Goal: Task Accomplishment & Management: Manage account settings

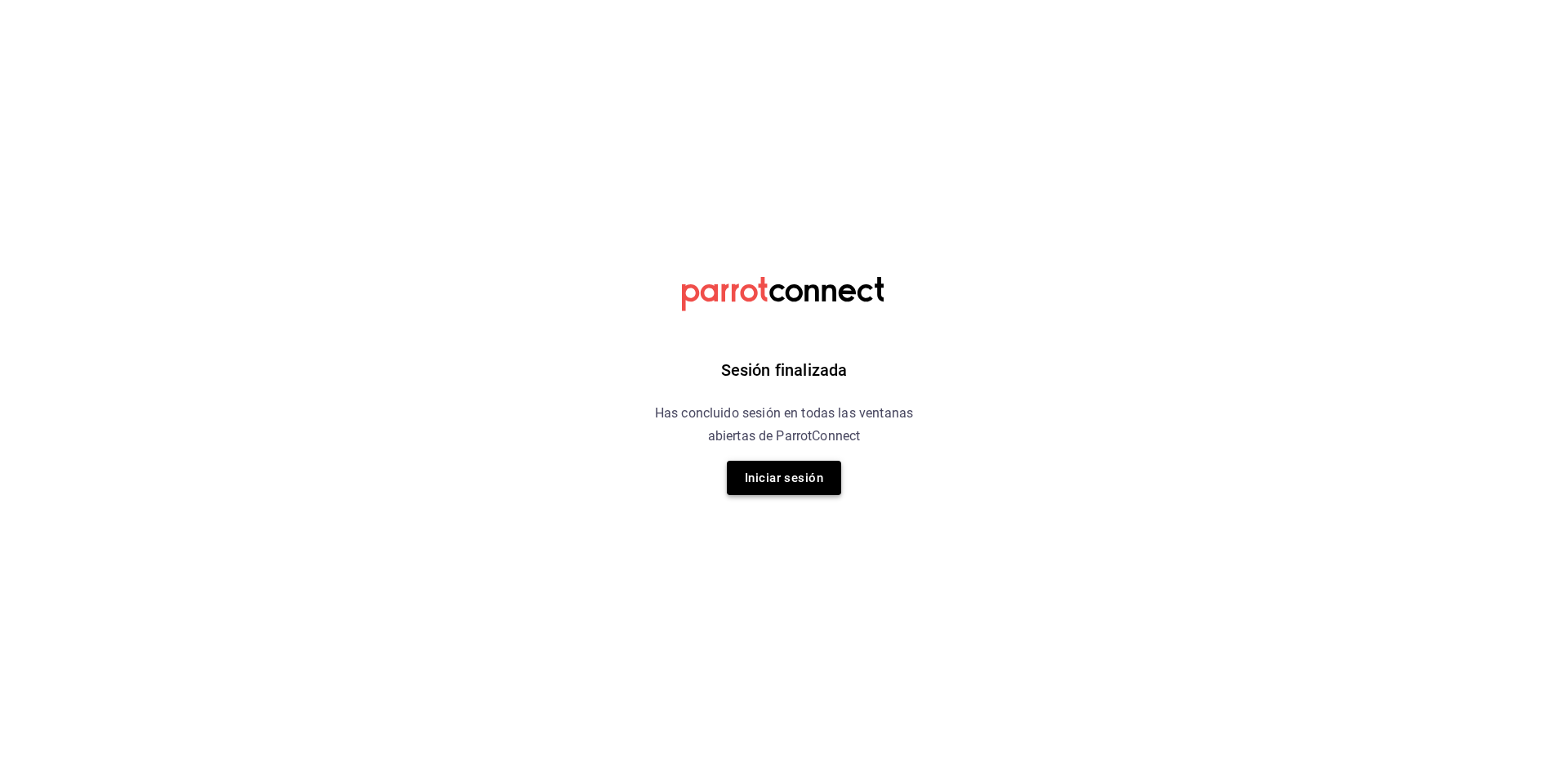
click at [807, 467] on button "Iniciar sesión" at bounding box center [784, 477] width 114 height 35
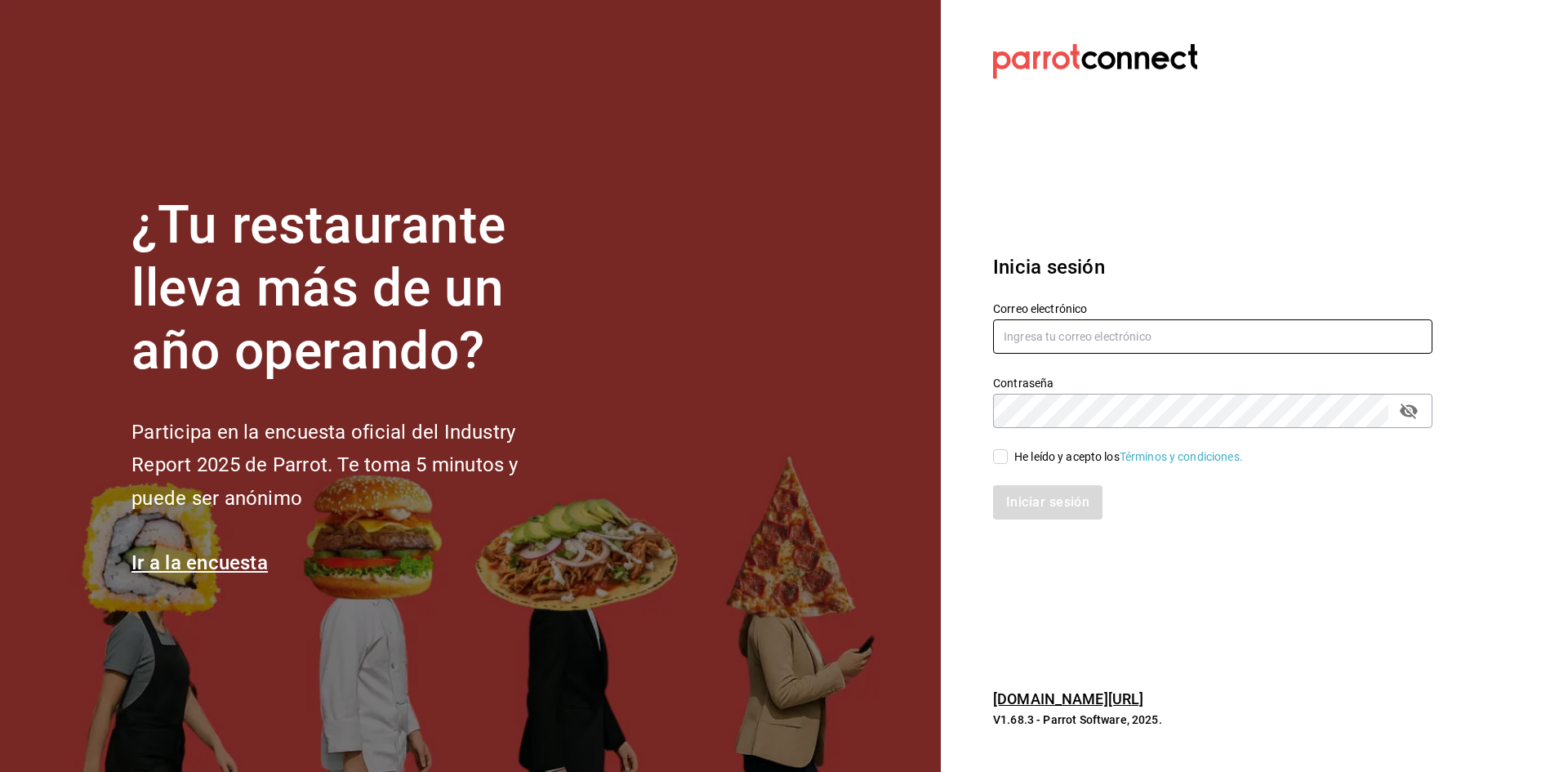
type input "jandresruan1@gmail.com"
click at [1000, 455] on input "He leído y acepto los Términos y condiciones." at bounding box center [1000, 456] width 15 height 15
checkbox input "true"
click at [1043, 496] on button "Iniciar sesión" at bounding box center [1048, 502] width 111 height 35
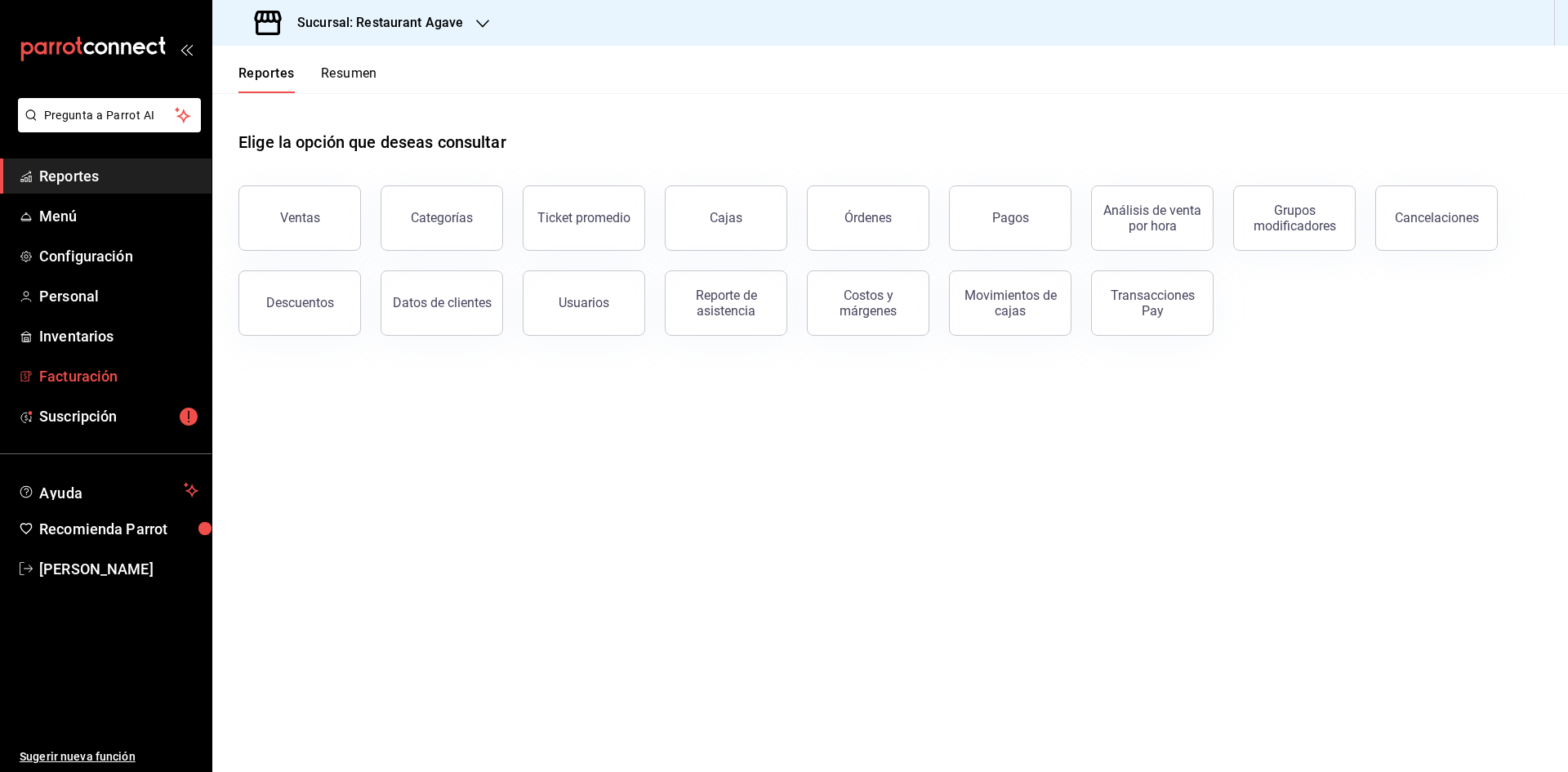
click at [110, 374] on span "Facturación" at bounding box center [119, 375] width 159 height 22
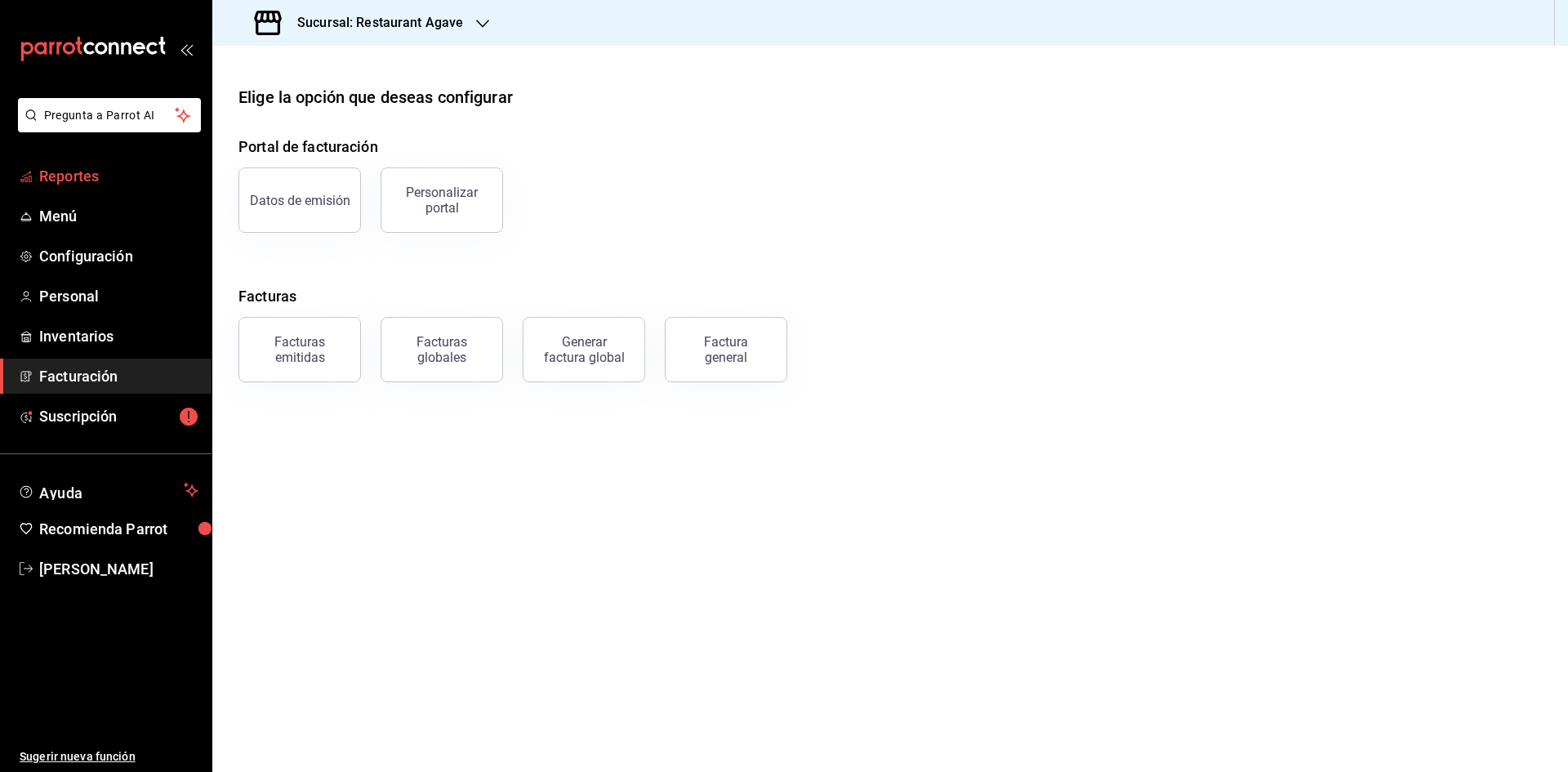
click at [88, 179] on span "Reportes" at bounding box center [119, 175] width 159 height 22
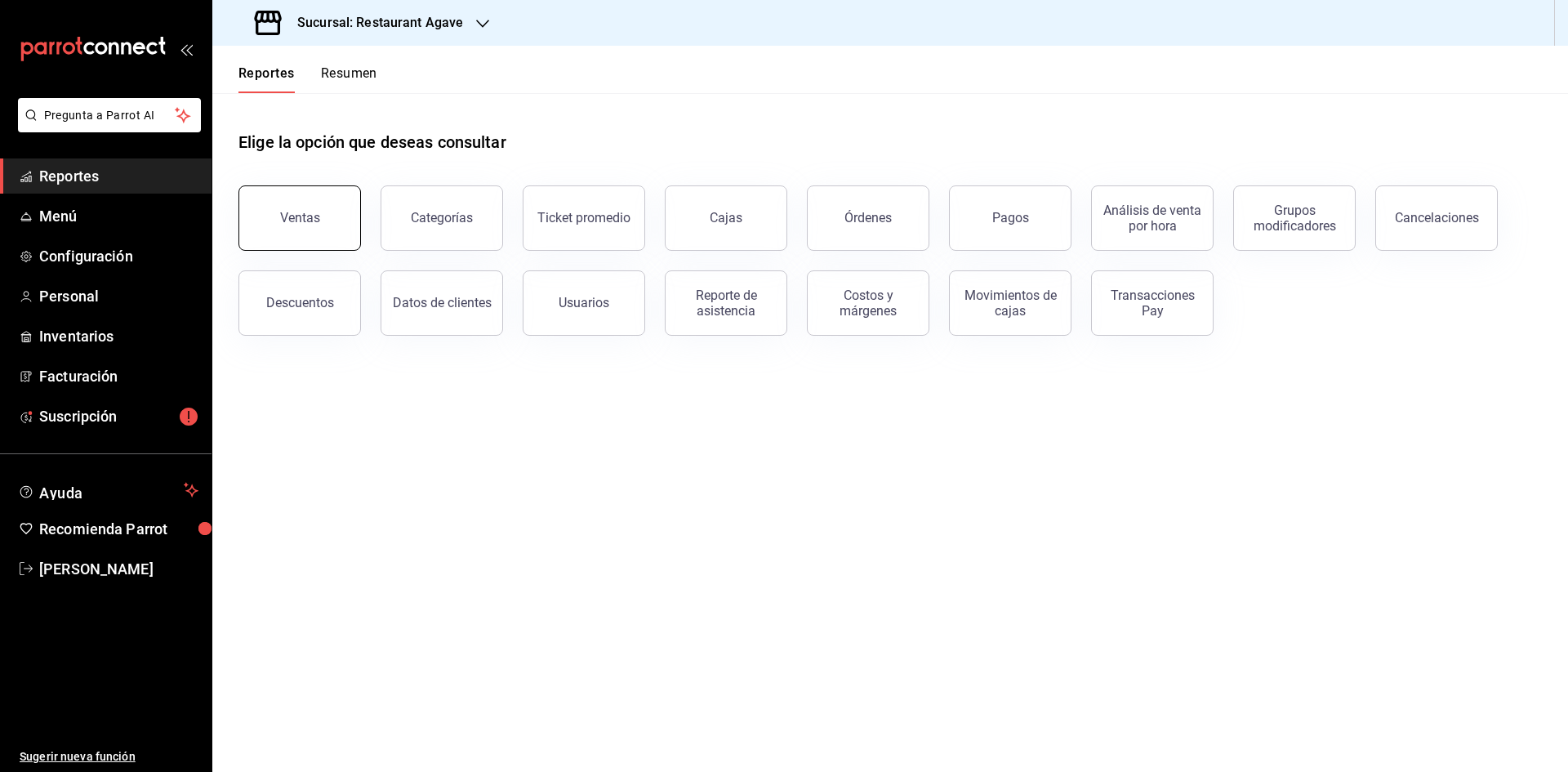
click at [282, 207] on button "Ventas" at bounding box center [299, 218] width 122 height 66
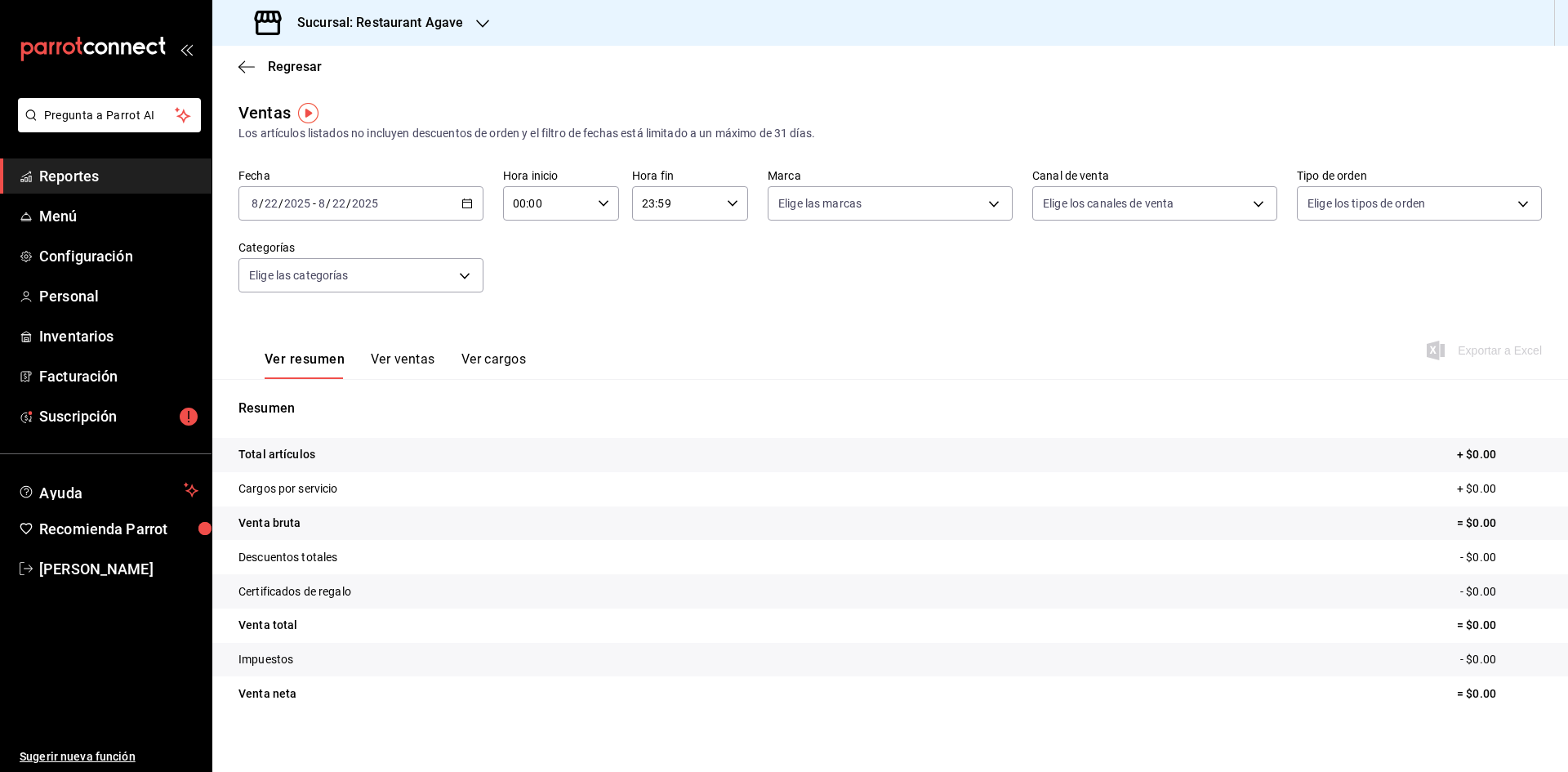
click at [541, 280] on div "Fecha [DATE] [DATE] - [DATE] [DATE] Hora inicio 00:00 Hora inicio Hora fin 23:5…" at bounding box center [890, 240] width 1303 height 143
click at [454, 205] on div "[DATE] [DATE] - [DATE] [DATE]" at bounding box center [360, 203] width 245 height 35
click at [317, 283] on span "Ayer" at bounding box center [315, 289] width 127 height 17
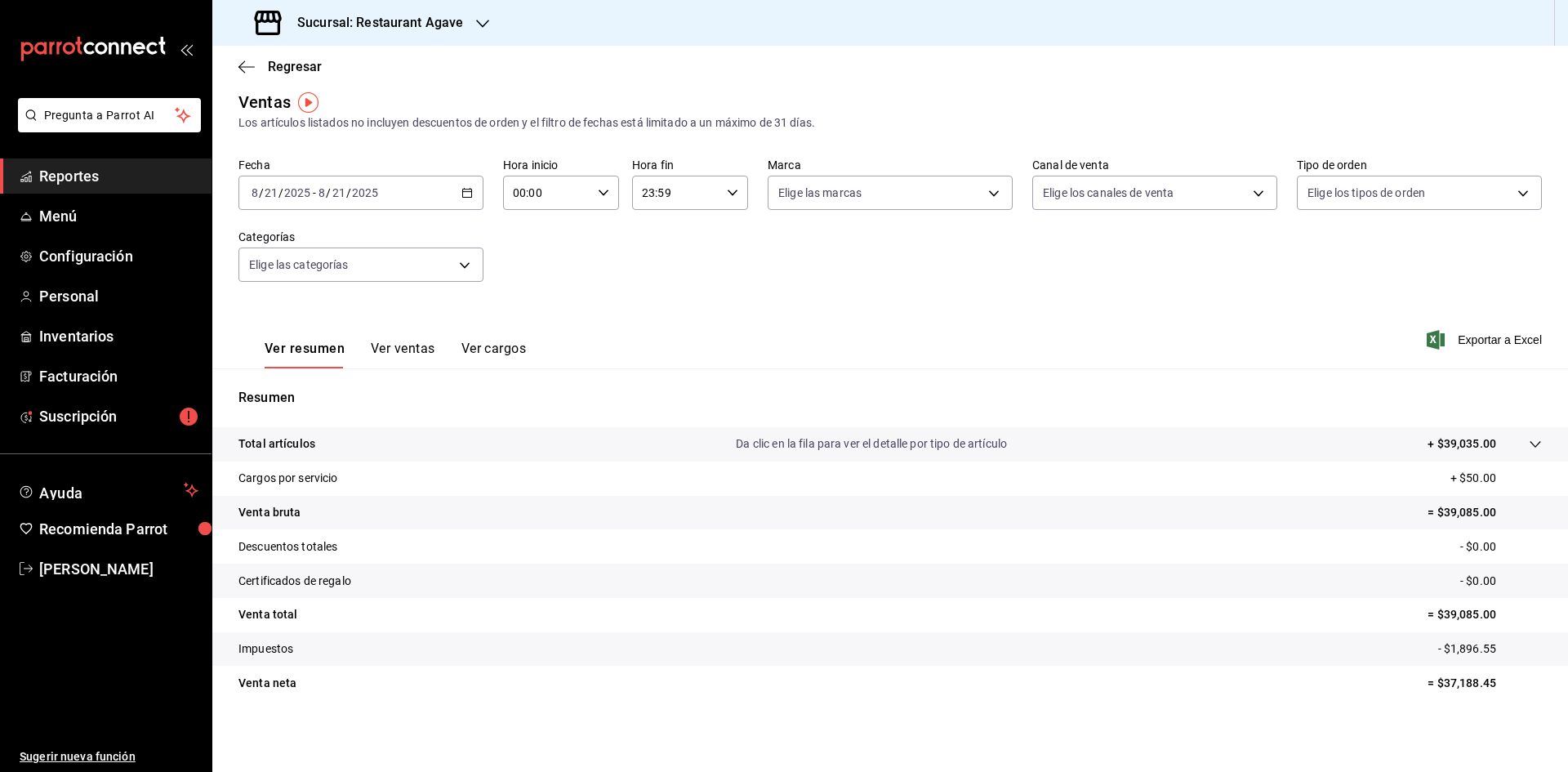
click at [480, 24] on icon "button" at bounding box center [483, 23] width 13 height 13
click at [366, 111] on div "Restaurant [GEOGRAPHIC_DATA]" at bounding box center [335, 107] width 219 height 17
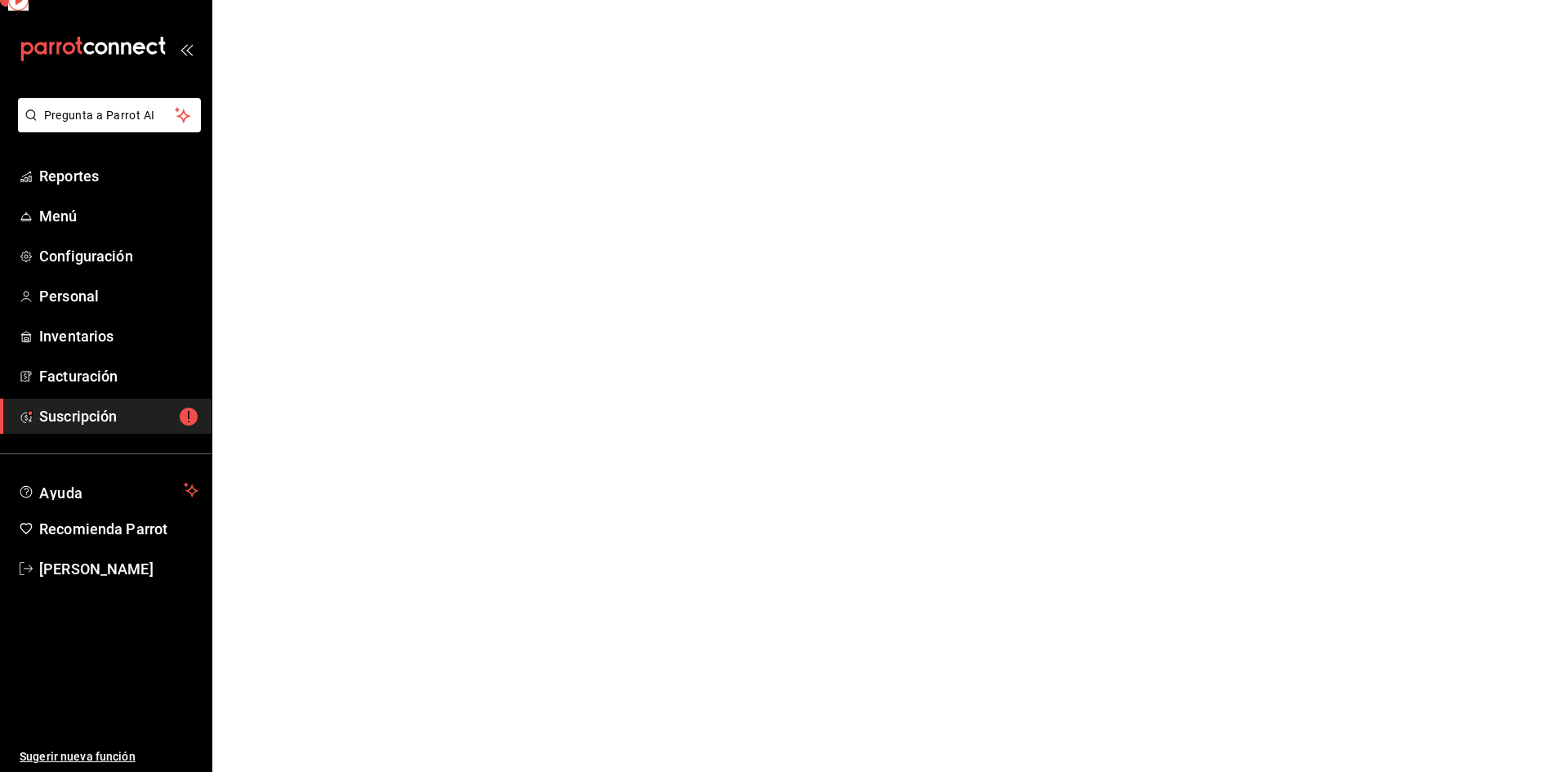
click at [465, 0] on html "Pregunta a Parrot AI Reportes Menú Configuración Personal Inventarios Facturaci…" at bounding box center [784, 0] width 1568 height 0
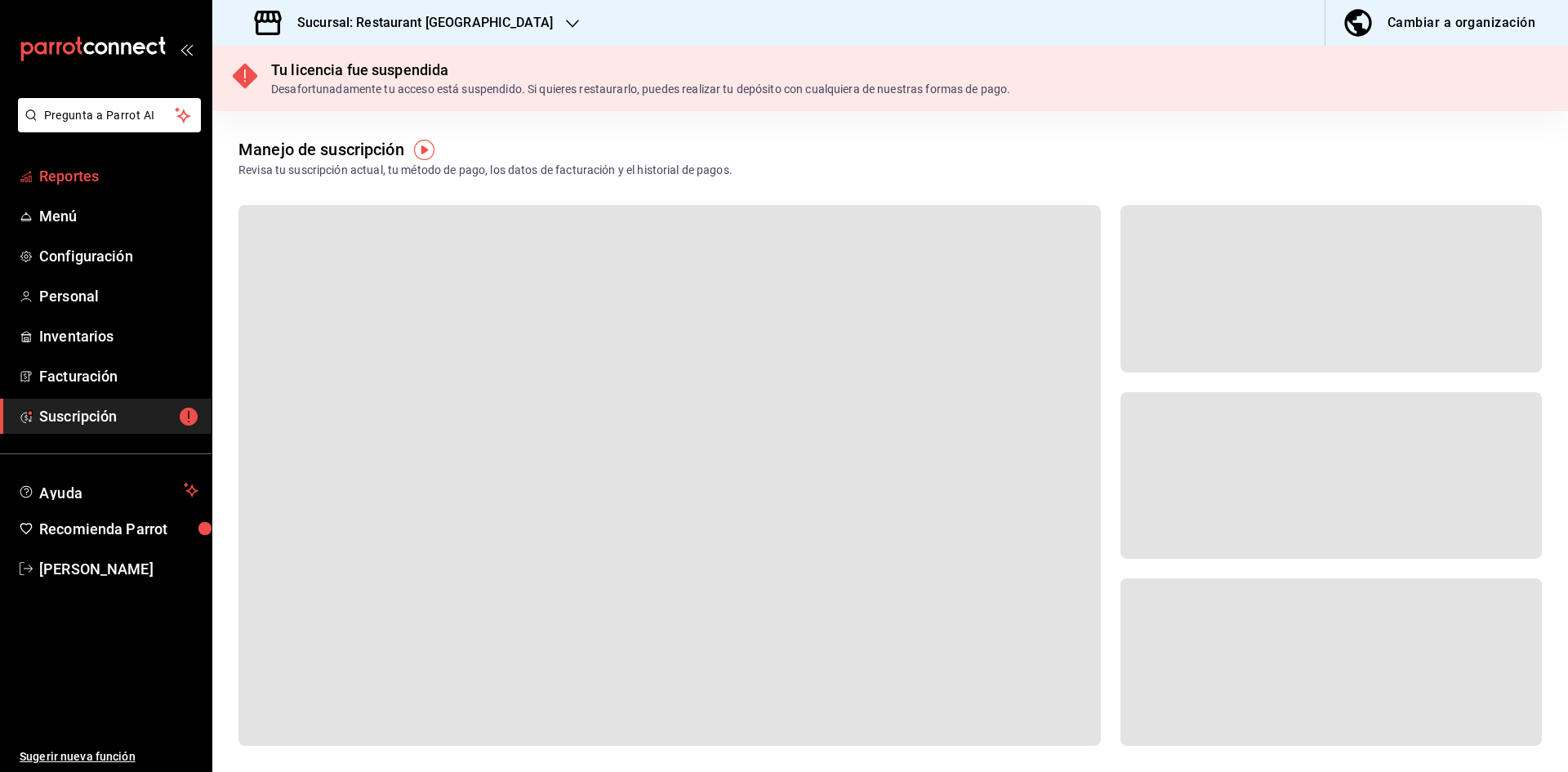
click at [116, 189] on link "Reportes" at bounding box center [105, 176] width 212 height 35
click at [101, 178] on span "Reportes" at bounding box center [119, 175] width 159 height 22
click at [117, 378] on span "Facturación" at bounding box center [119, 375] width 159 height 22
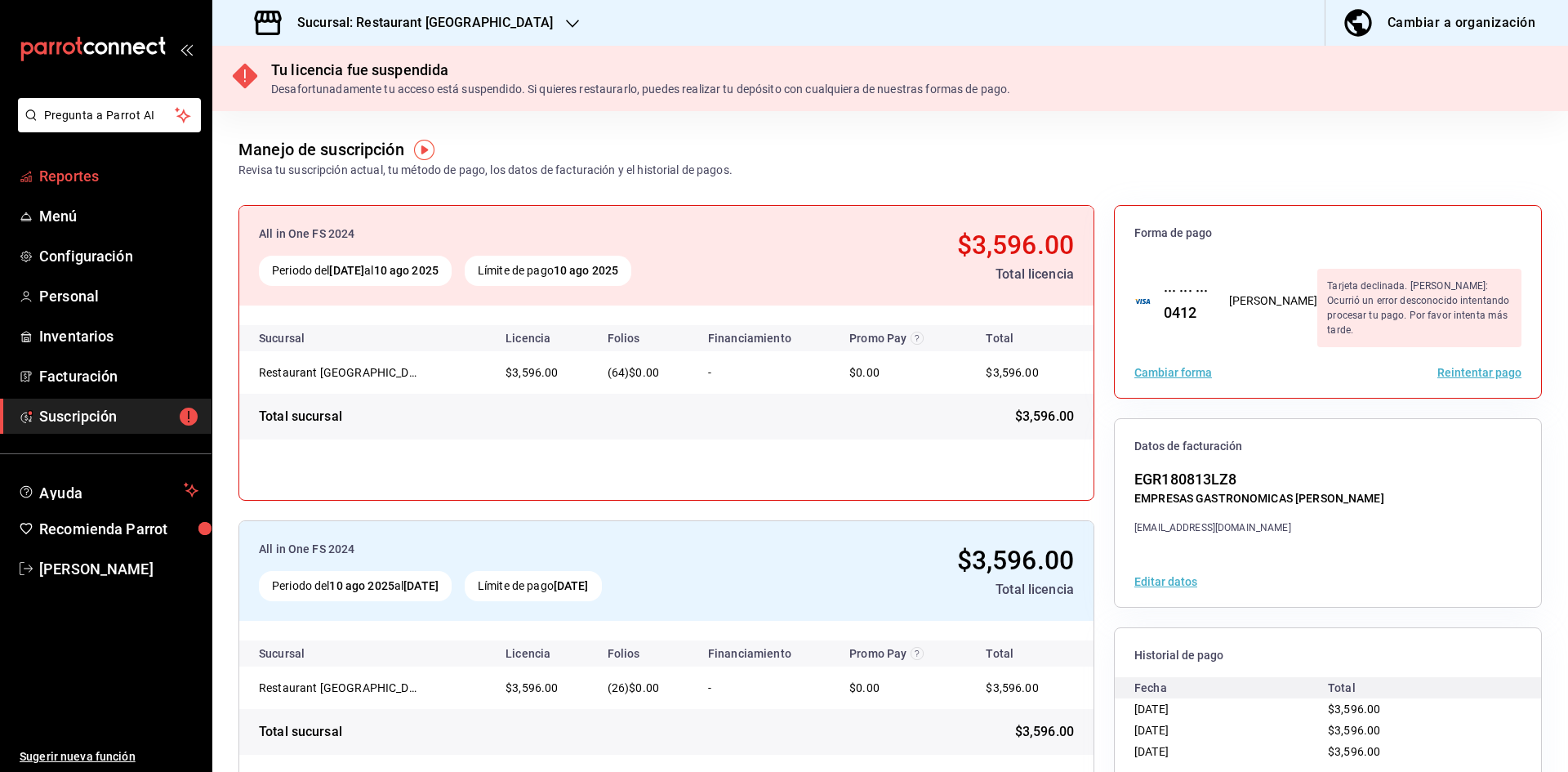
click at [89, 179] on span "Reportes" at bounding box center [119, 175] width 159 height 22
